Goal: Communication & Community: Answer question/provide support

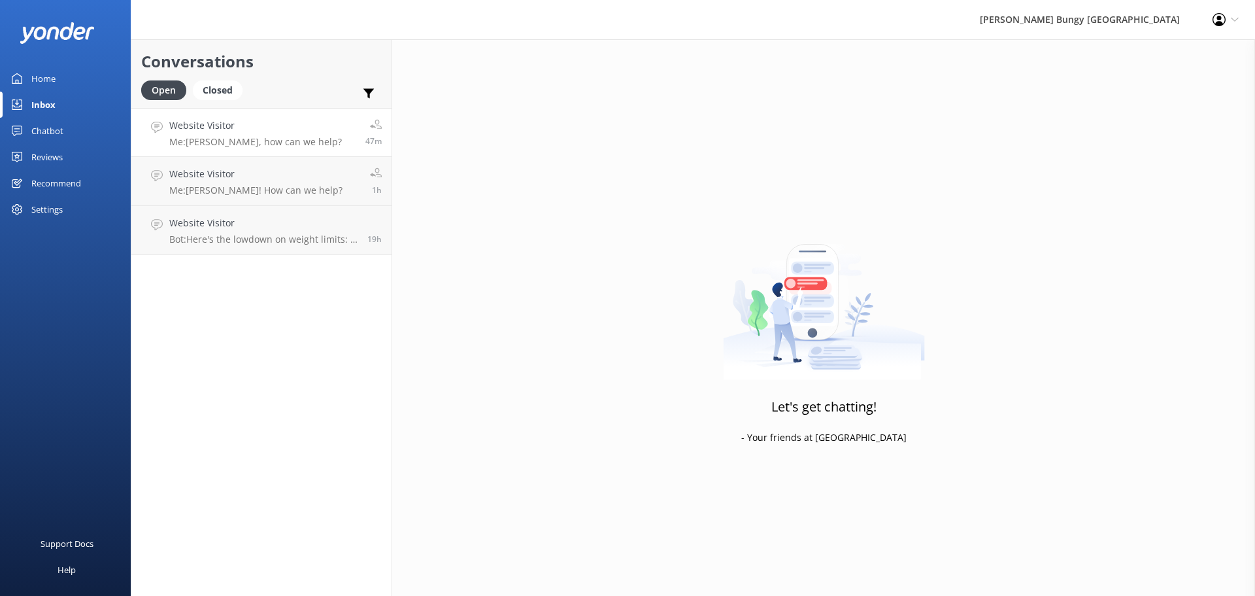
click at [286, 127] on h4 "Website Visitor" at bounding box center [255, 125] width 173 height 14
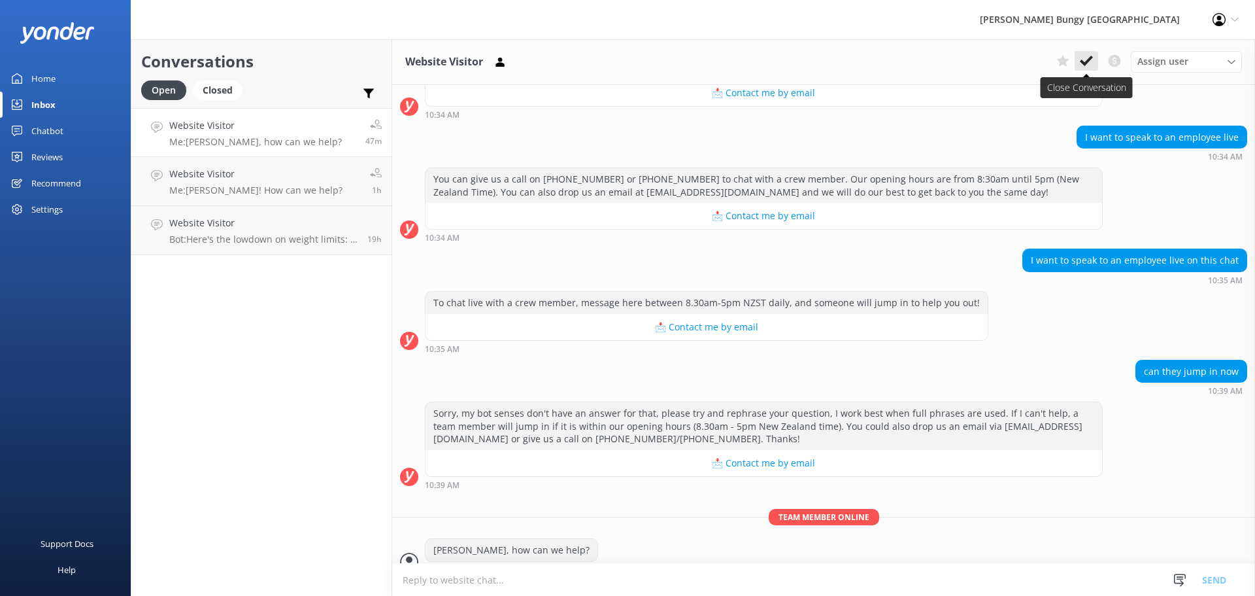
click at [1090, 59] on use at bounding box center [1086, 61] width 13 height 10
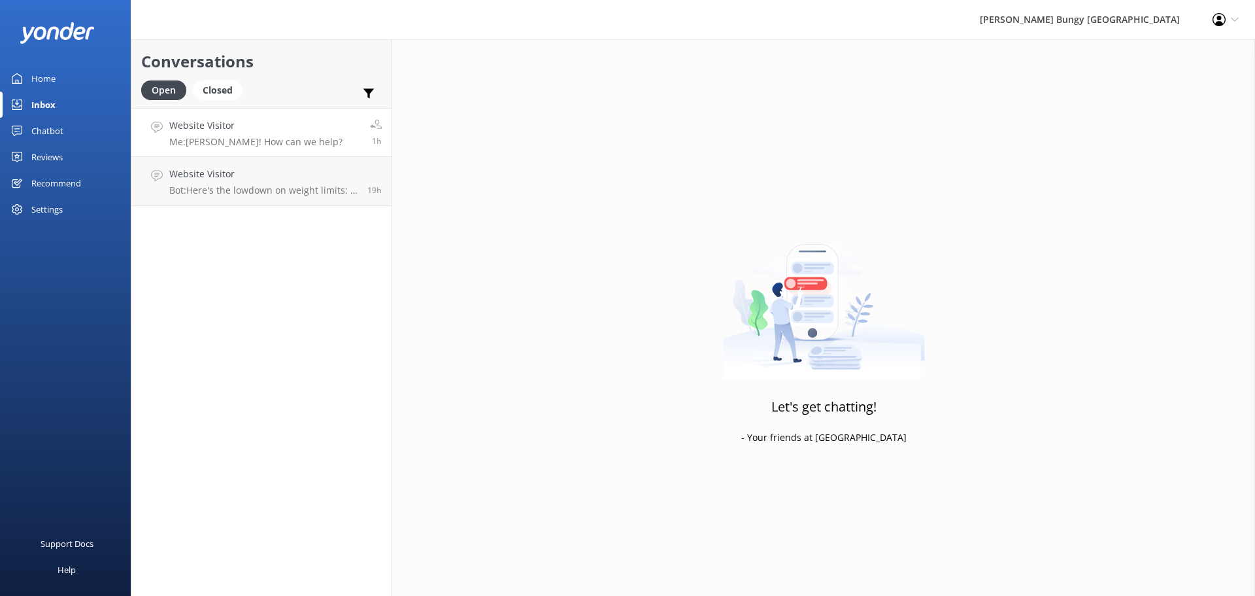
click at [272, 148] on link "Website Visitor Me: [PERSON_NAME]! How can we help? 1h" at bounding box center [261, 132] width 260 height 49
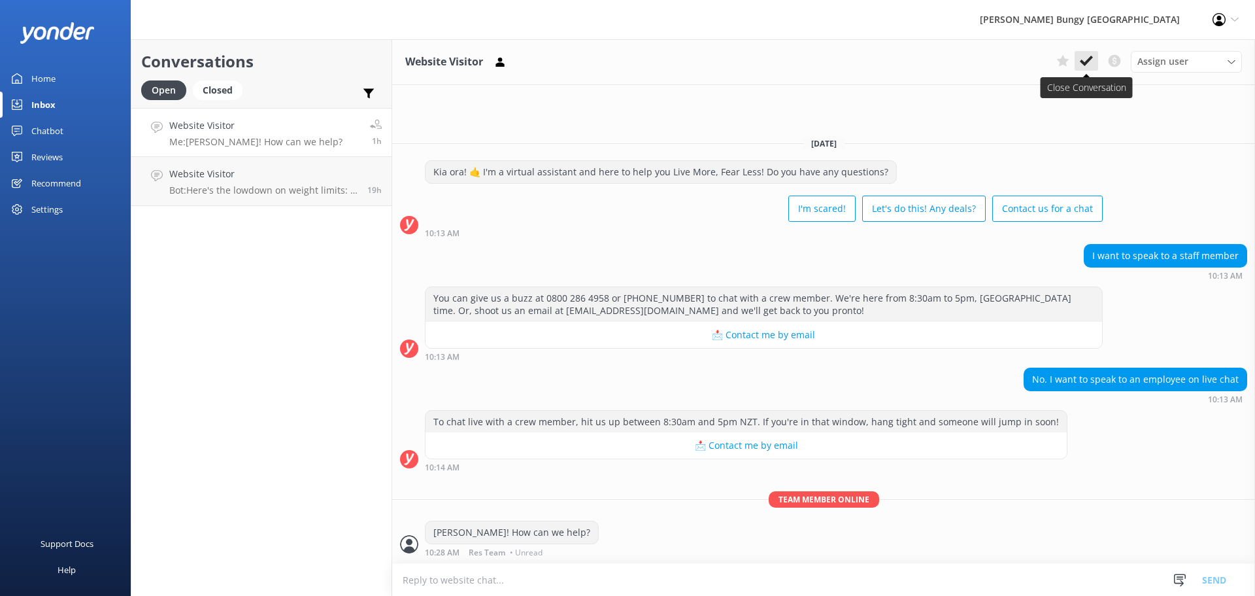
click at [1090, 63] on icon at bounding box center [1086, 60] width 13 height 13
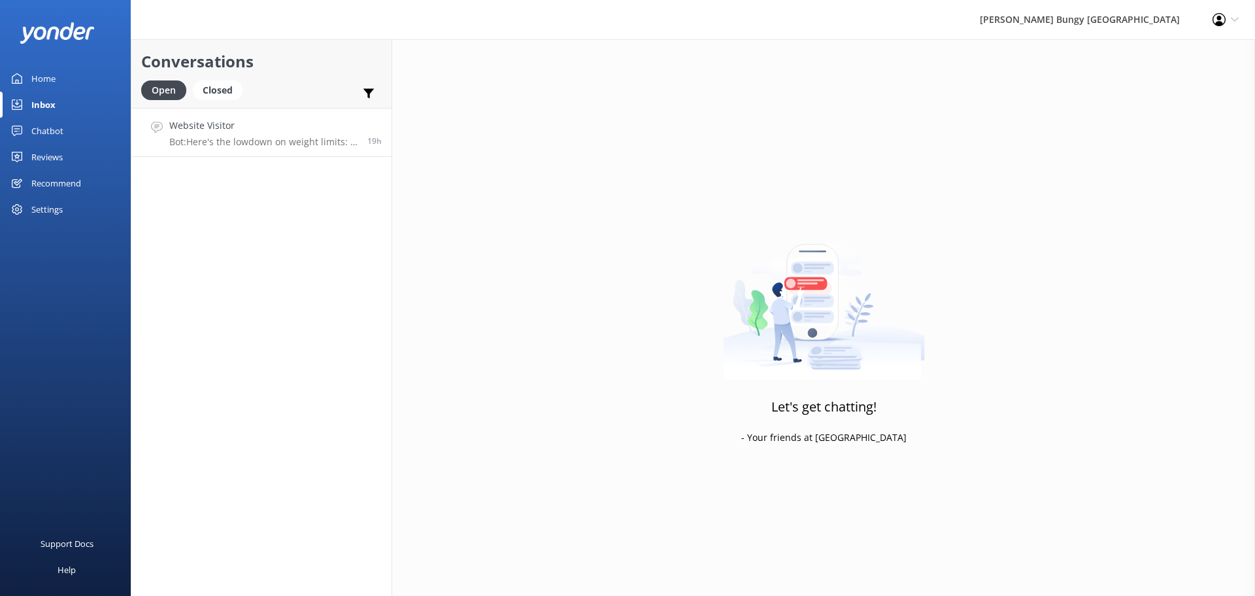
click at [286, 148] on link "Website Visitor Bot: Here's the lowdown on weight limits: - Kawarau Bridge Bung…" at bounding box center [261, 132] width 260 height 49
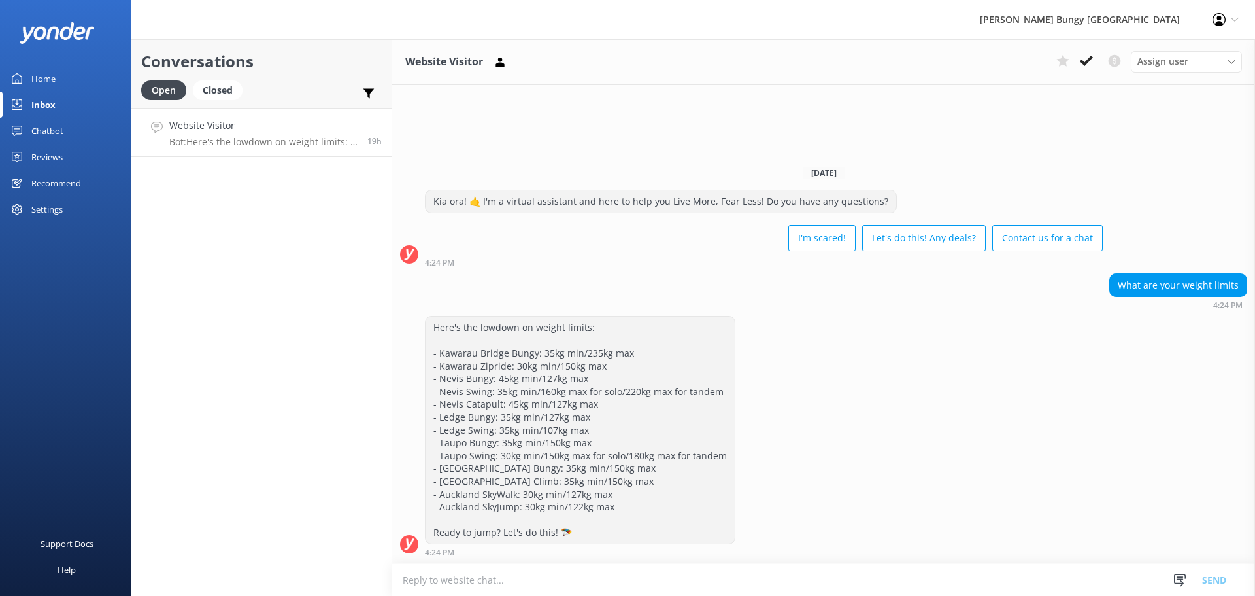
click at [1089, 60] on use at bounding box center [1086, 61] width 13 height 10
